Goal: Find specific page/section

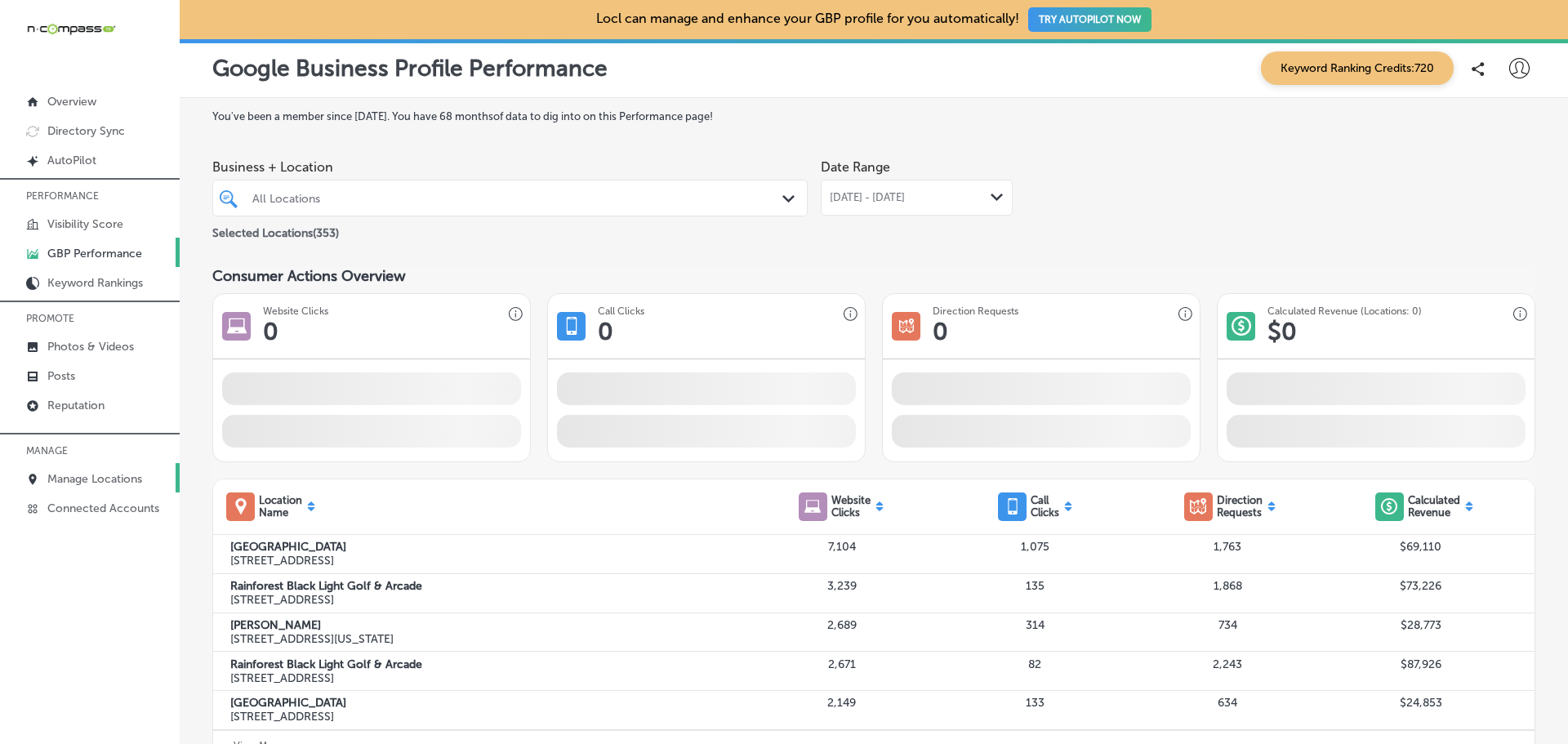
click at [76, 468] on link "Manage Locations" at bounding box center [90, 477] width 180 height 30
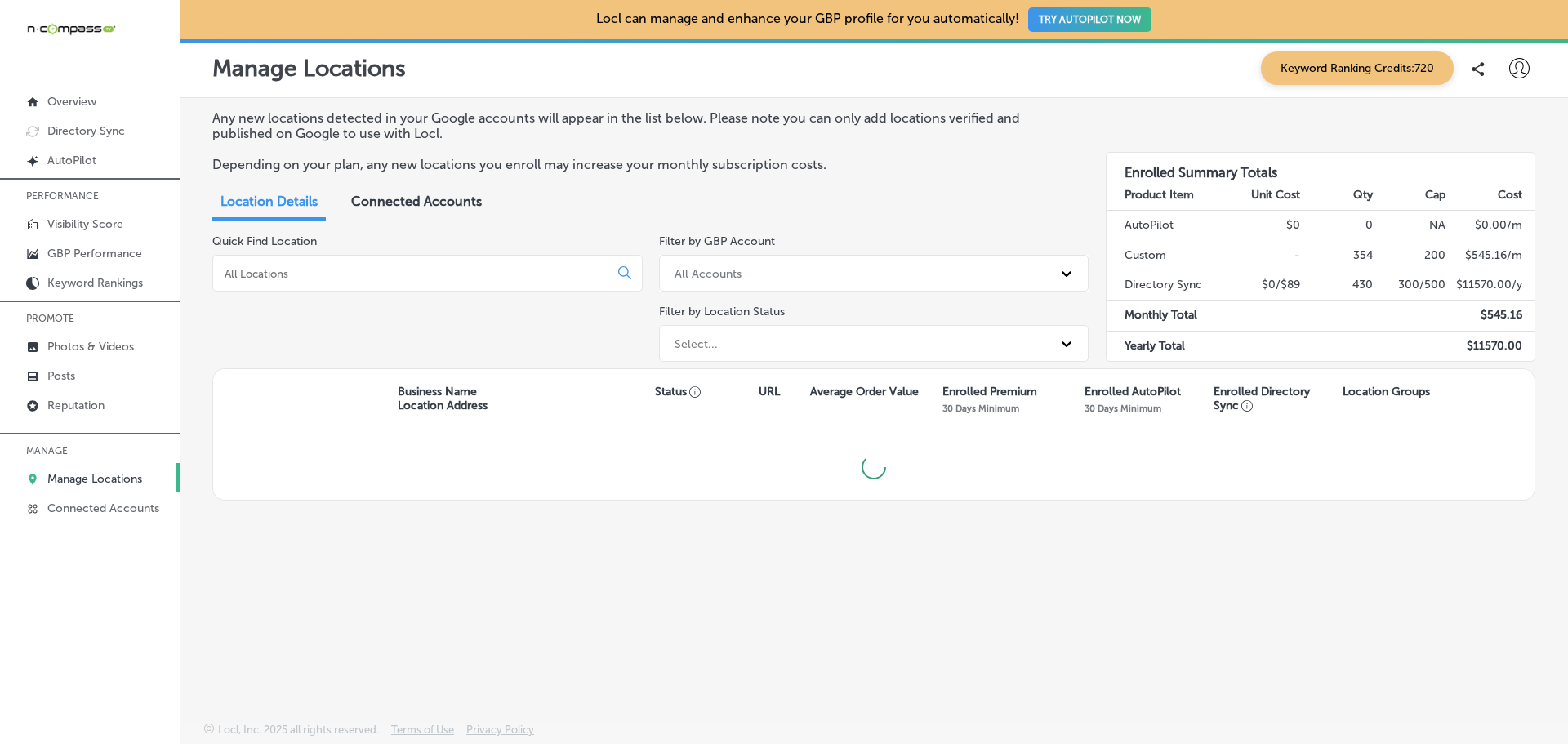
click at [327, 270] on input at bounding box center [413, 273] width 382 height 14
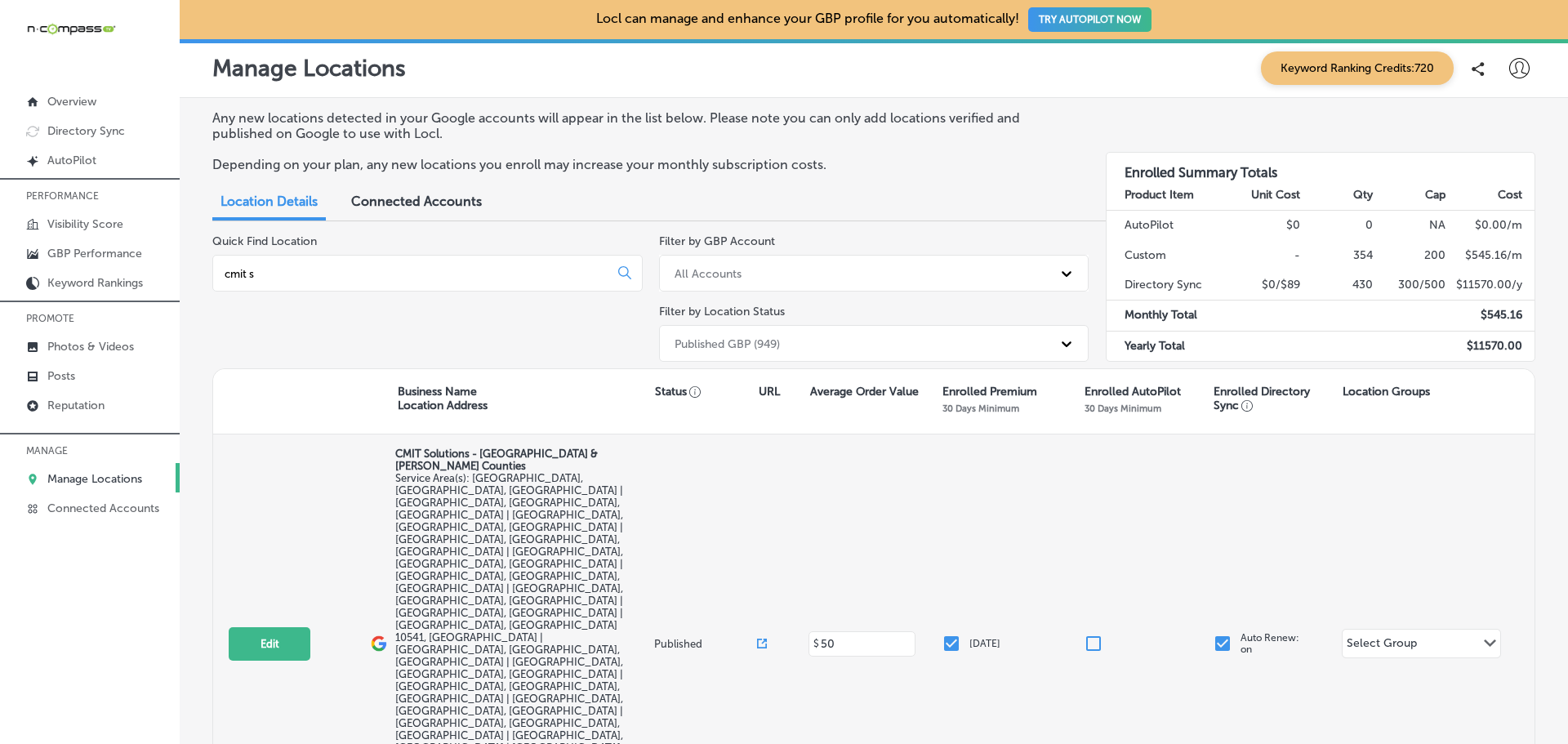
type input "cmit s"
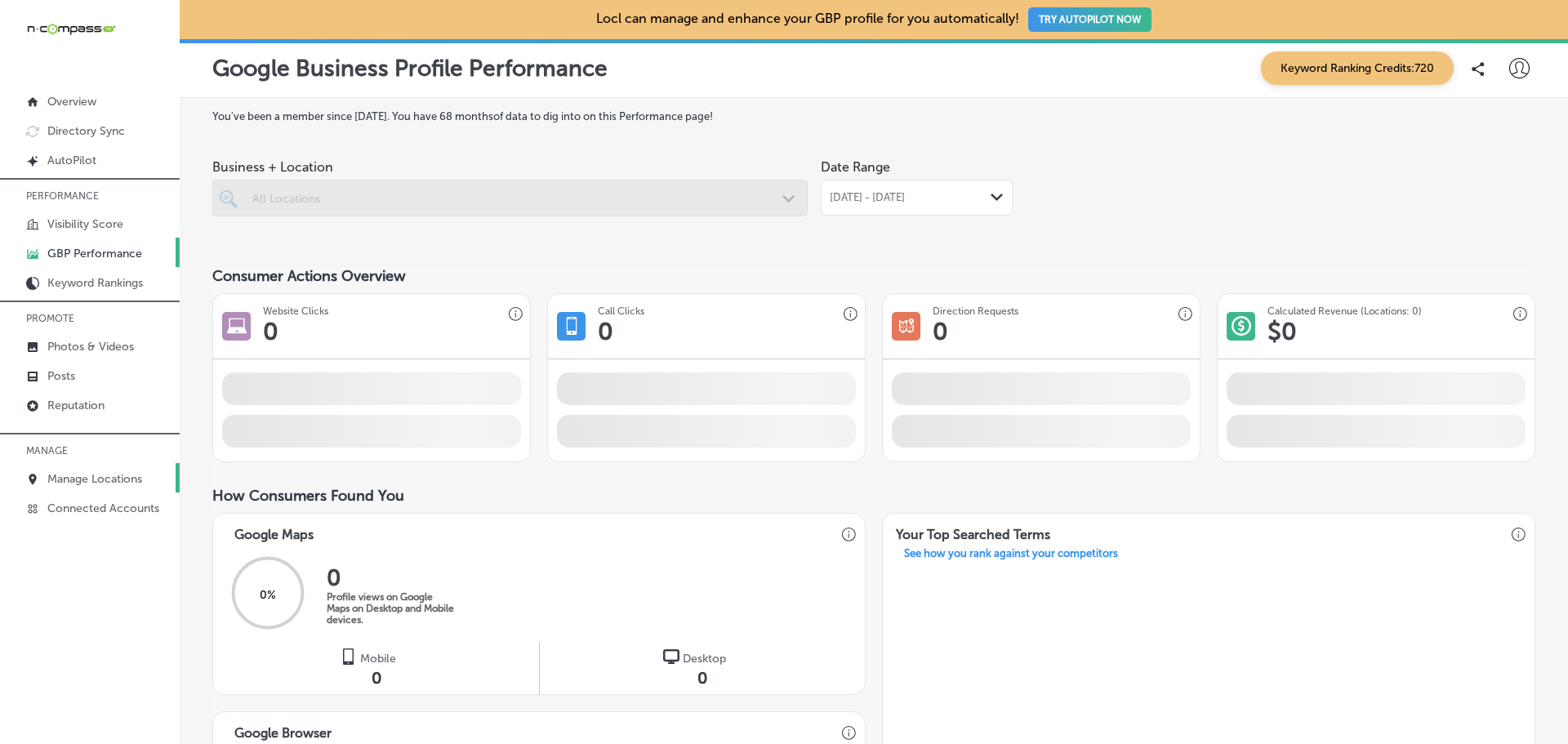
click at [121, 468] on link "Manage Locations" at bounding box center [90, 477] width 180 height 30
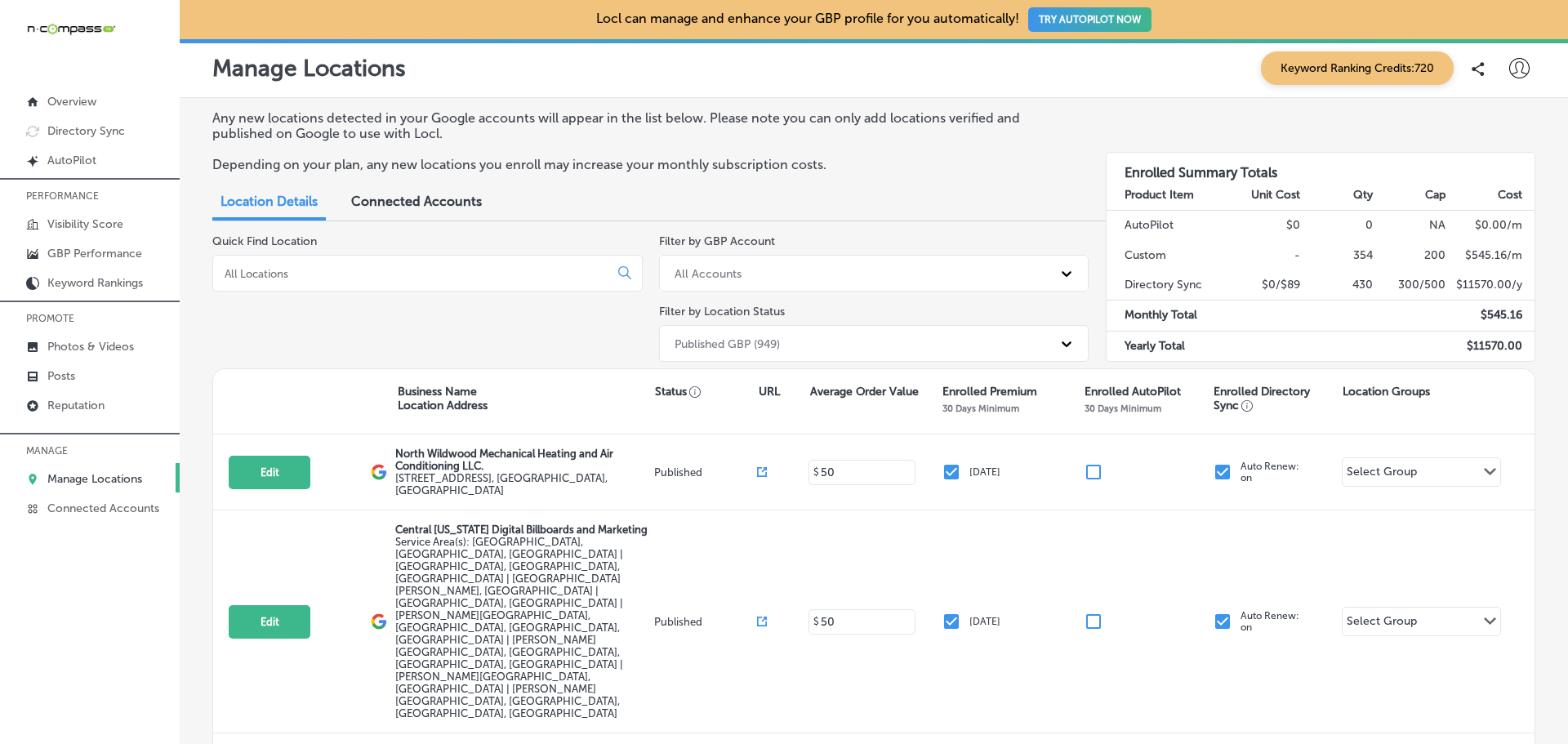
click at [268, 279] on input at bounding box center [413, 273] width 382 height 14
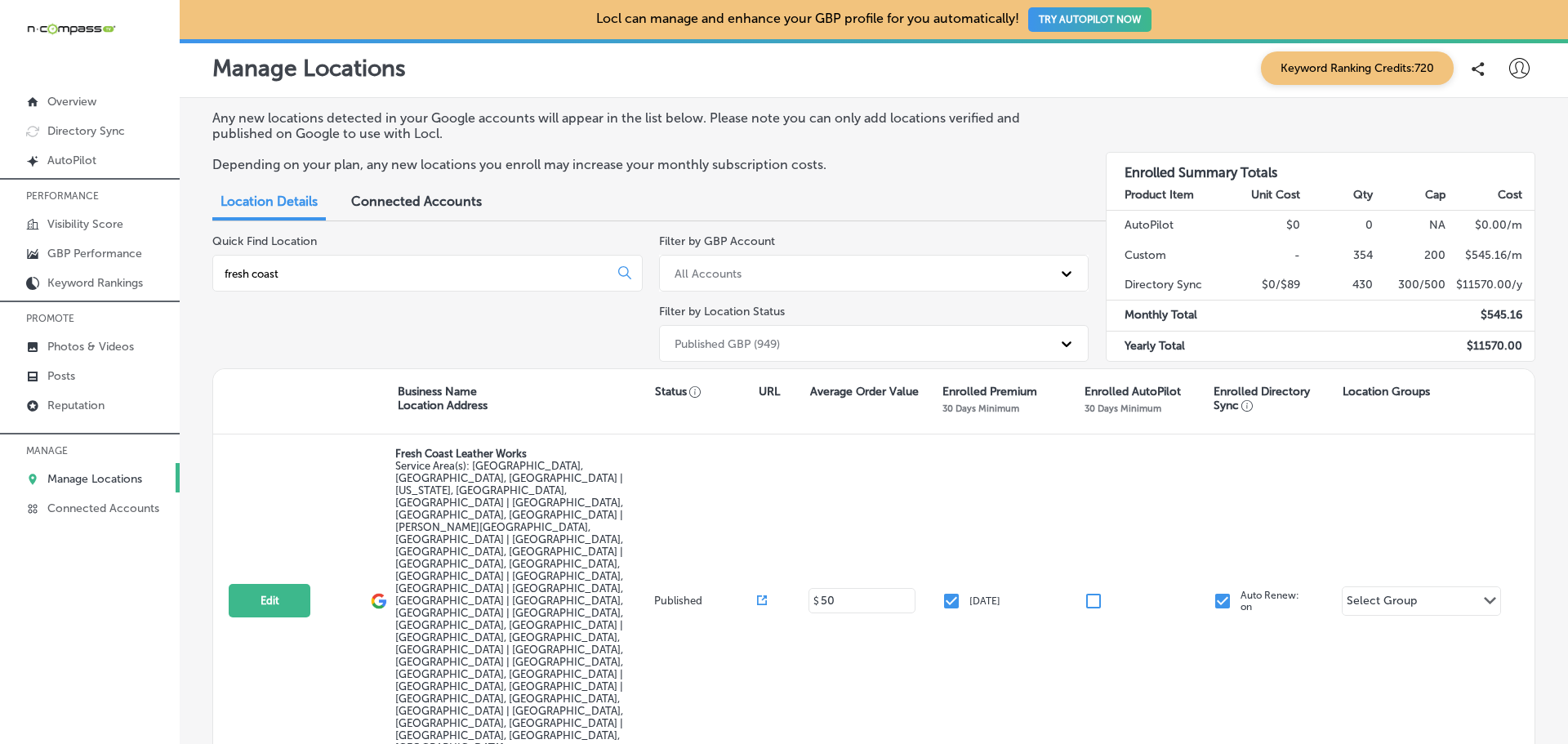
type input "fresh coast"
